Goal: Task Accomplishment & Management: Use online tool/utility

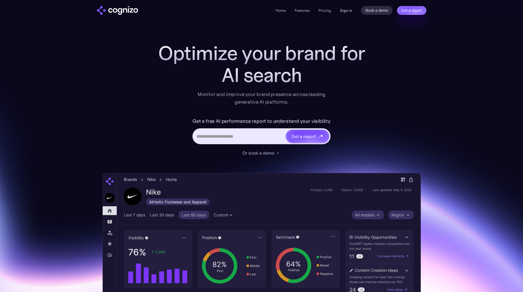
click at [348, 12] on link "Sign in" at bounding box center [346, 10] width 12 height 7
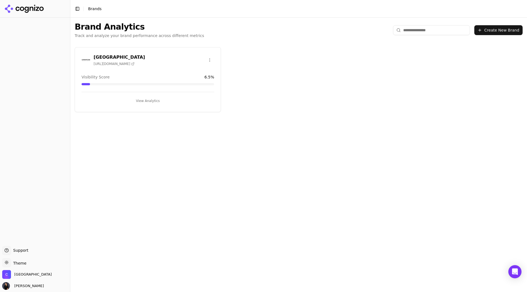
click at [153, 102] on button "View Analytics" at bounding box center [148, 101] width 133 height 9
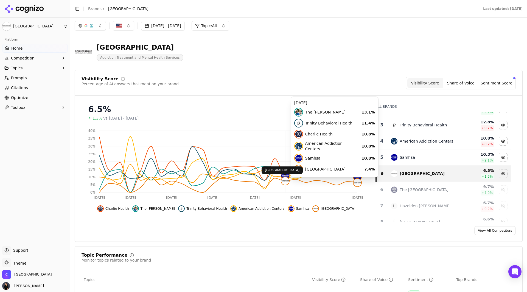
scroll to position [27, 0]
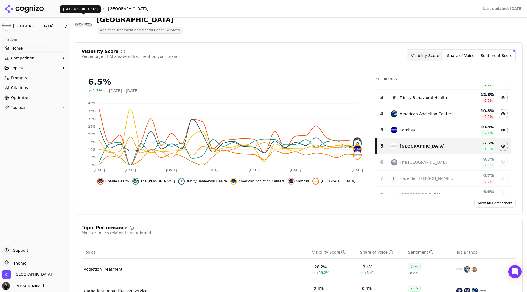
click at [90, 26] on img at bounding box center [84, 25] width 18 height 18
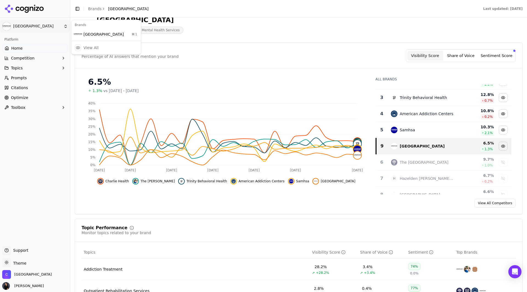
click at [11, 27] on html "Cornerstone Healing Center Platform Home Competition Topics Prompts Citations O…" at bounding box center [263, 146] width 527 height 292
click at [247, 39] on html "Cornerstone Healing Center Platform Home Competition Topics Prompts Citations O…" at bounding box center [263, 146] width 527 height 292
